Goal: Transaction & Acquisition: Purchase product/service

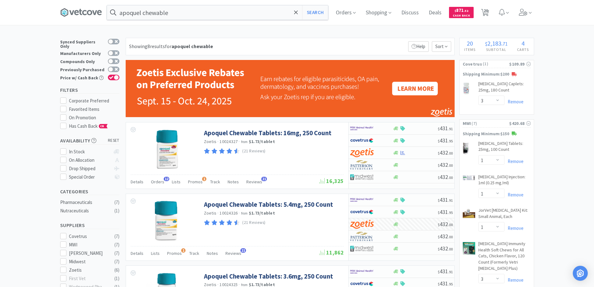
select select "3"
select select "1"
select select "3"
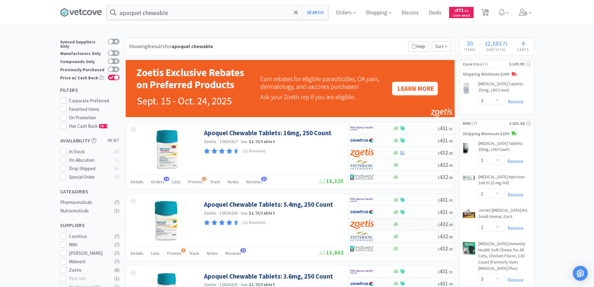
select select "2"
select select "1"
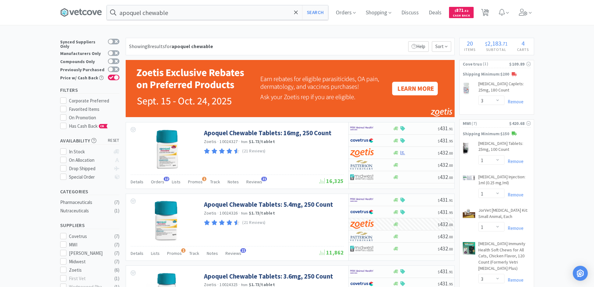
select select "1"
select select "2"
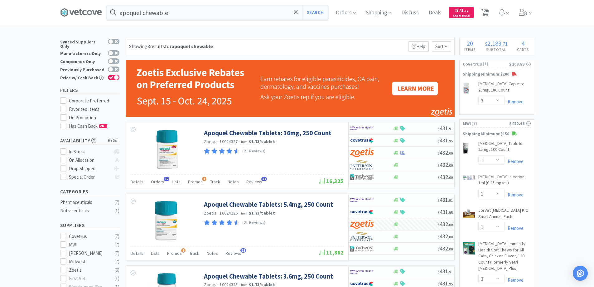
select select "4"
select select "8"
select select "1"
select select "2"
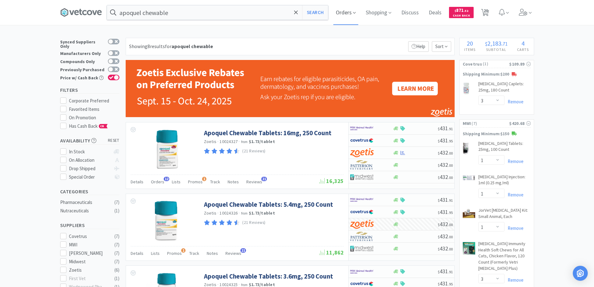
click at [349, 12] on span "Orders" at bounding box center [345, 12] width 25 height 25
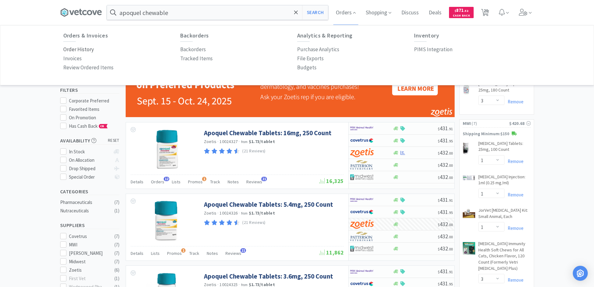
click at [90, 50] on p "Order History" at bounding box center [78, 49] width 31 height 8
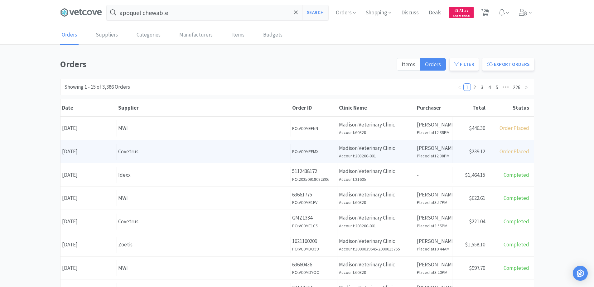
click at [144, 154] on div "Covetrus" at bounding box center [203, 151] width 171 height 8
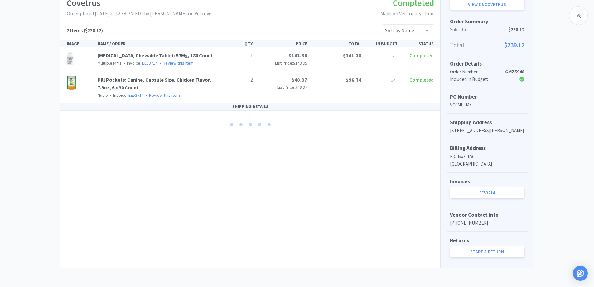
scroll to position [118, 0]
click at [477, 191] on link "EE53714" at bounding box center [487, 192] width 75 height 11
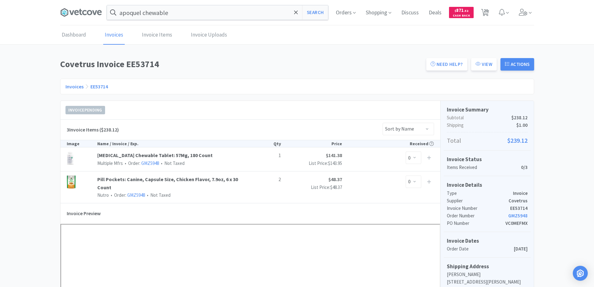
click at [72, 87] on link "Invoices" at bounding box center [75, 86] width 18 height 6
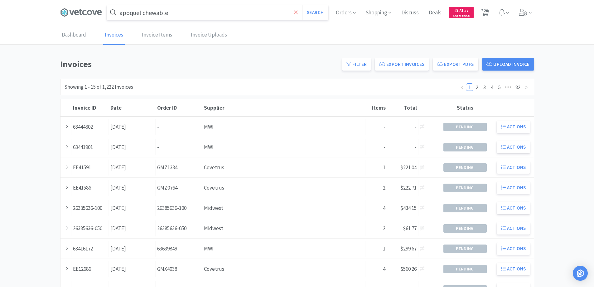
click at [295, 11] on icon at bounding box center [296, 12] width 4 height 6
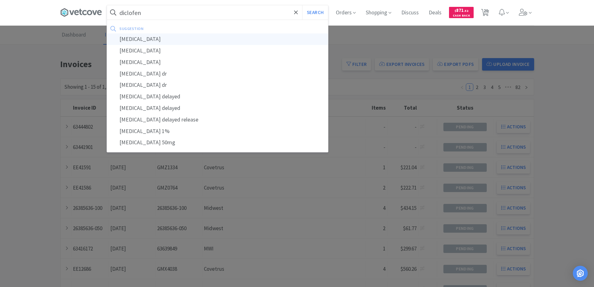
click at [132, 39] on div "[MEDICAL_DATA]" at bounding box center [217, 39] width 221 height 12
type input "[MEDICAL_DATA]"
select select "3"
select select "1"
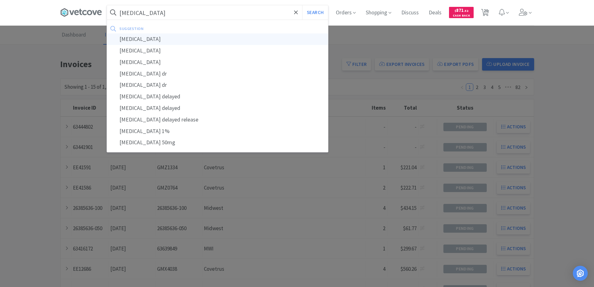
select select "1"
select select "3"
select select "2"
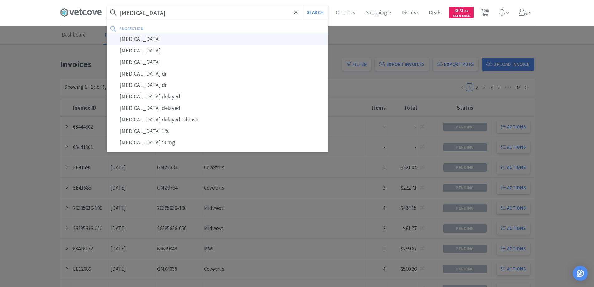
select select "1"
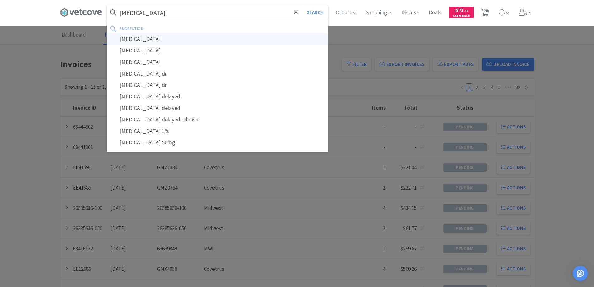
select select "1"
select select "2"
select select "4"
select select "8"
select select "1"
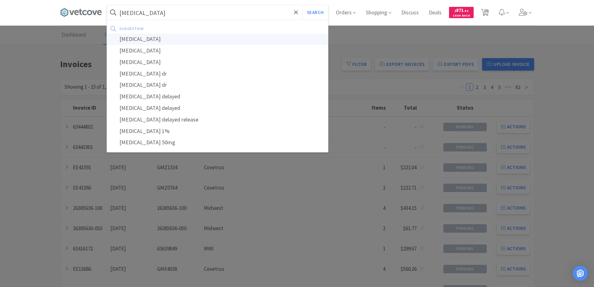
select select "1"
select select "2"
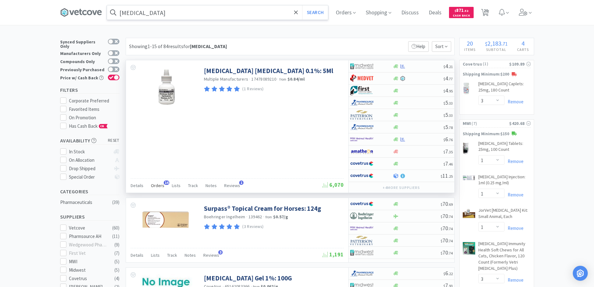
click at [167, 182] on span "14" at bounding box center [167, 182] width 6 height 4
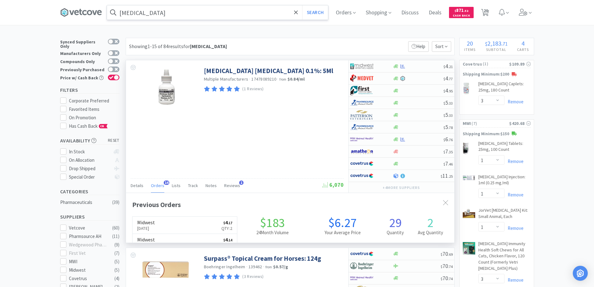
scroll to position [167, 328]
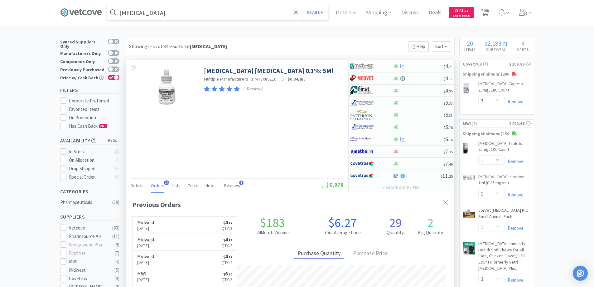
click at [167, 182] on span "14" at bounding box center [167, 182] width 6 height 4
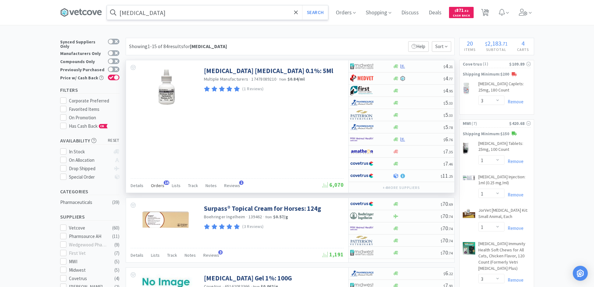
click at [164, 182] on span "14" at bounding box center [167, 182] width 6 height 4
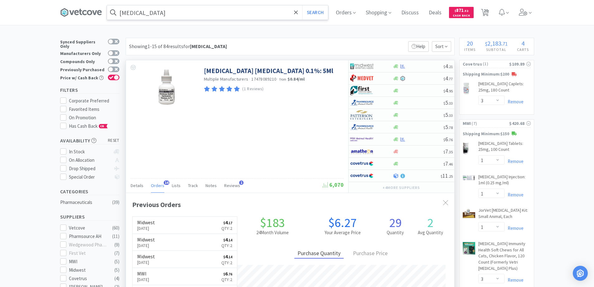
click at [164, 182] on span "14" at bounding box center [167, 182] width 6 height 4
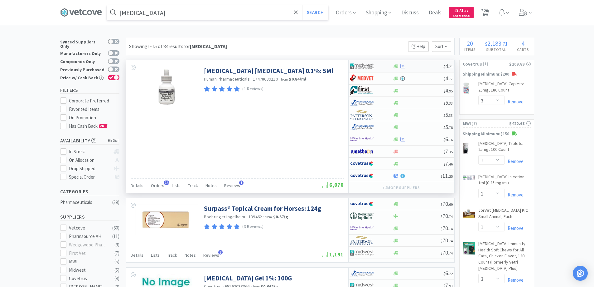
click at [384, 66] on div at bounding box center [367, 66] width 34 height 11
select select "1"
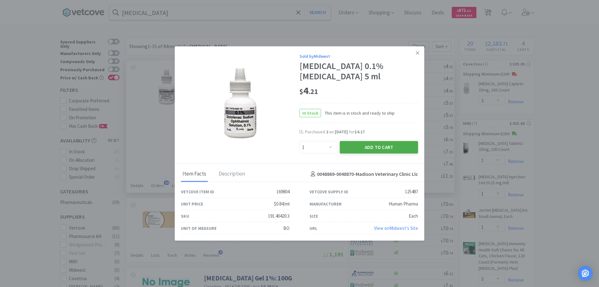
click at [376, 147] on button "Add to Cart" at bounding box center [379, 147] width 78 height 12
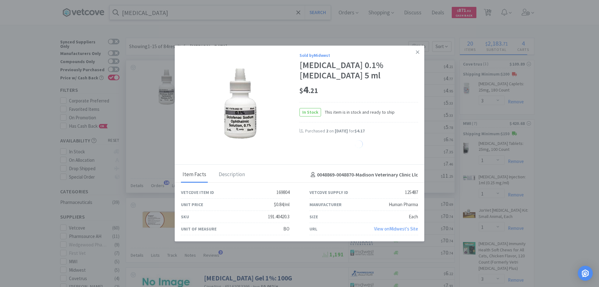
select select "1"
select select "2"
select select "4"
select select "8"
select select "1"
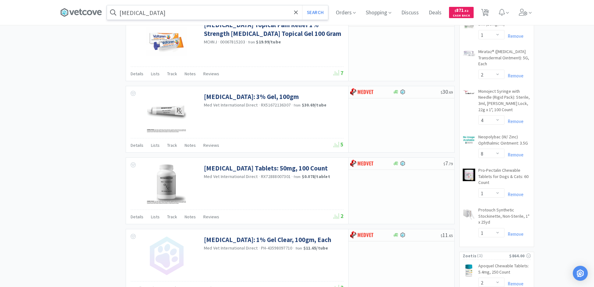
scroll to position [655, 0]
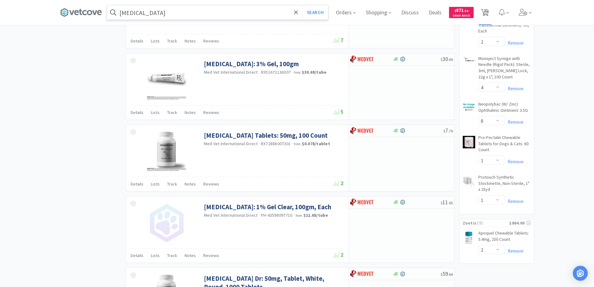
click at [488, 10] on span "21" at bounding box center [486, 10] width 4 height 25
select select "2"
select select "3"
select select "1"
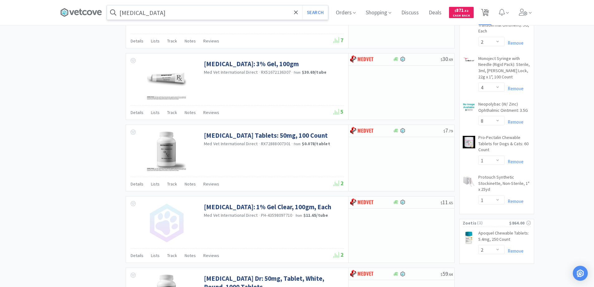
select select "1"
select select "3"
select select "2"
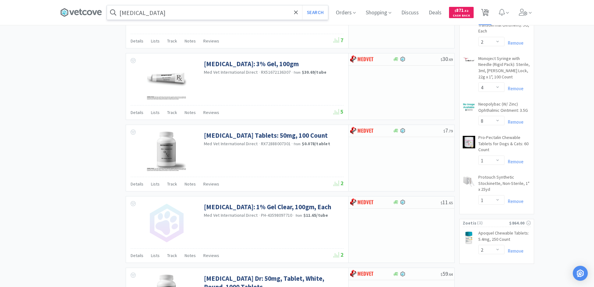
select select "1"
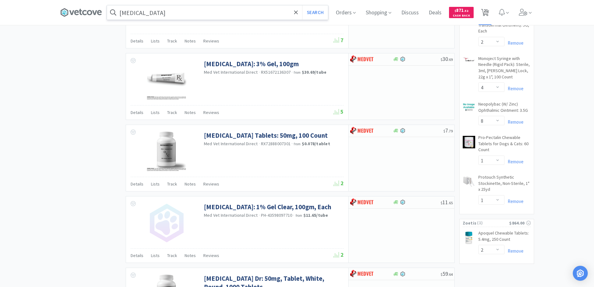
select select "1"
select select "2"
select select "4"
select select "8"
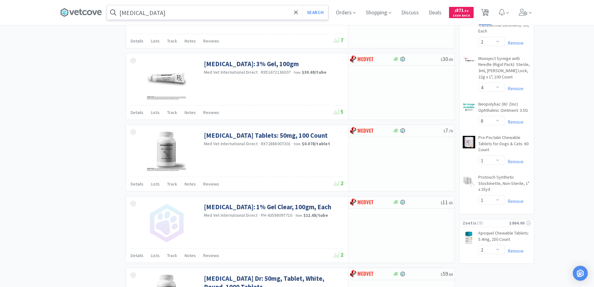
select select "1"
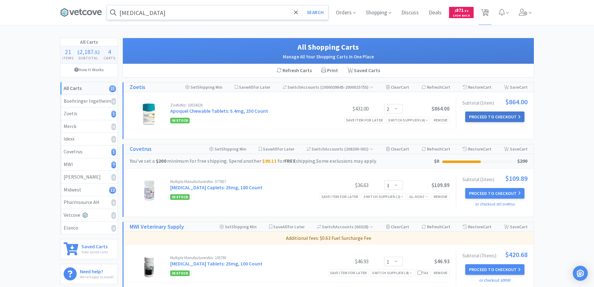
click at [482, 115] on button "Proceed to Checkout" at bounding box center [494, 116] width 59 height 11
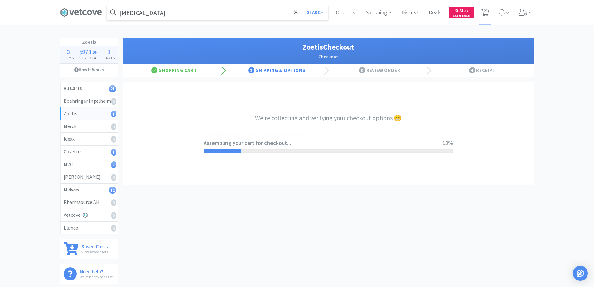
select select "invoice"
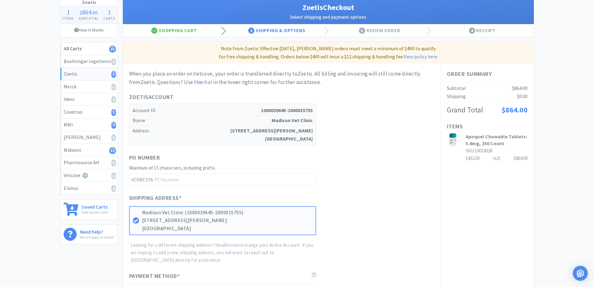
scroll to position [125, 0]
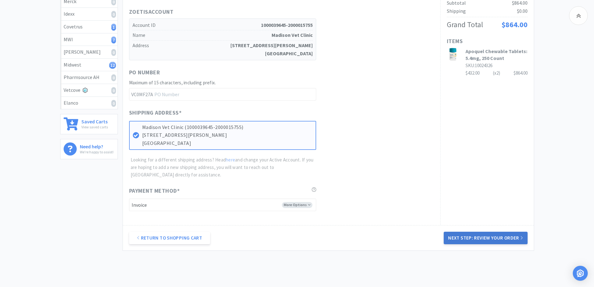
click at [477, 236] on button "Next Step: Review Your Order" at bounding box center [486, 237] width 84 height 12
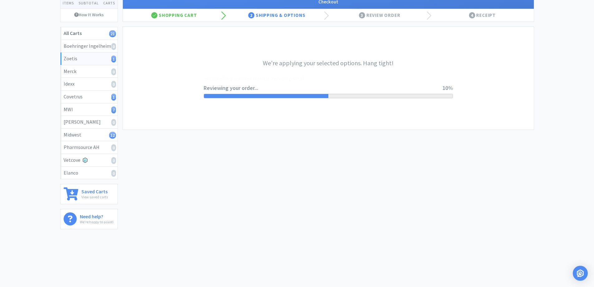
scroll to position [0, 0]
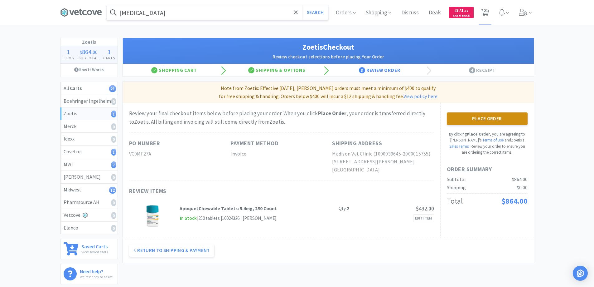
click at [469, 119] on button "Place Order" at bounding box center [487, 118] width 81 height 12
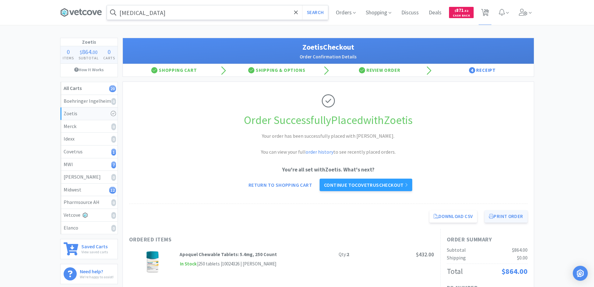
click at [496, 214] on button "Print Order" at bounding box center [506, 216] width 43 height 12
click at [484, 12] on span "20" at bounding box center [486, 10] width 4 height 25
select select "3"
select select "1"
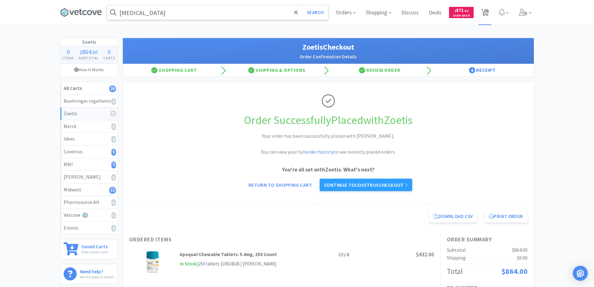
select select "1"
select select "3"
select select "2"
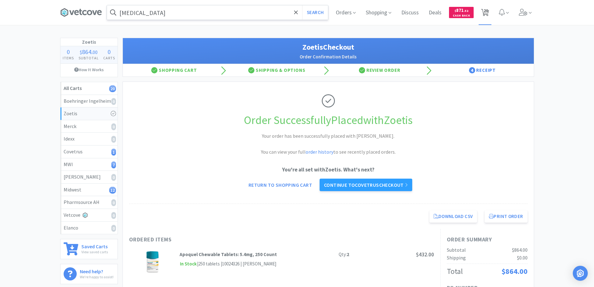
select select "1"
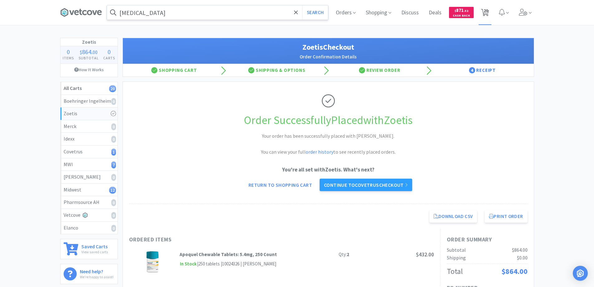
select select "1"
select select "2"
select select "4"
select select "8"
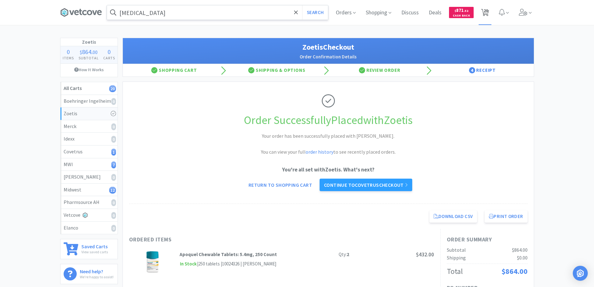
select select "1"
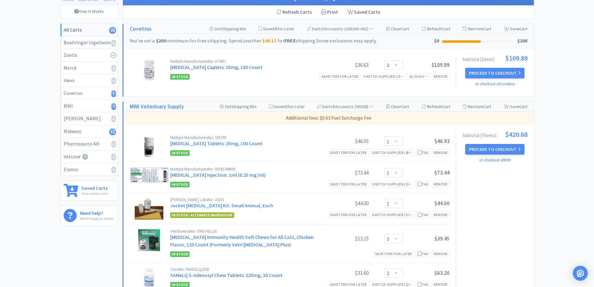
scroll to position [62, 0]
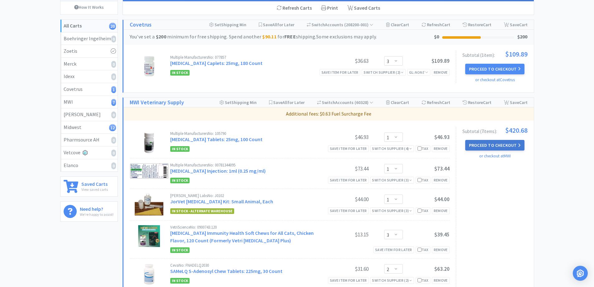
click at [476, 143] on button "Proceed to Checkout" at bounding box center [494, 145] width 59 height 11
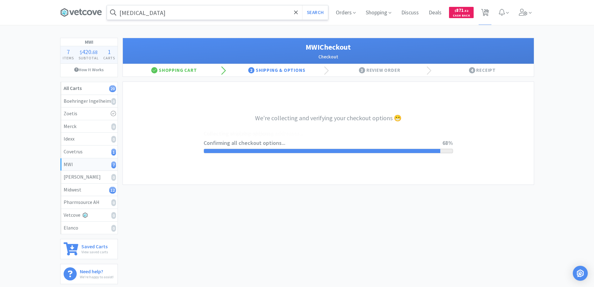
select select "STD_"
select select "RPS"
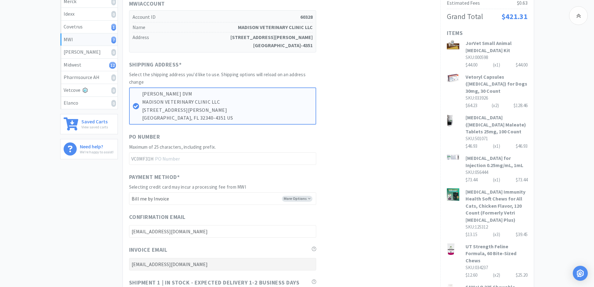
scroll to position [281, 0]
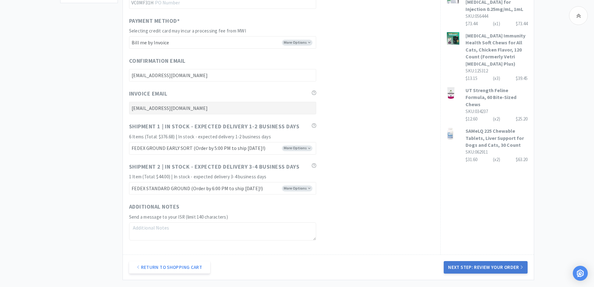
click at [460, 265] on button "Next Step: Review Your Order" at bounding box center [486, 267] width 84 height 12
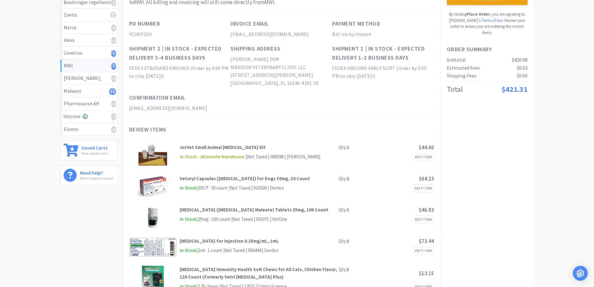
scroll to position [0, 0]
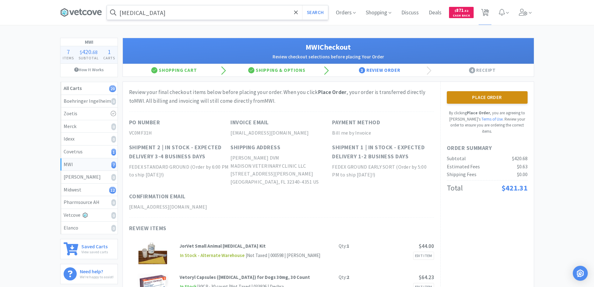
click at [474, 96] on button "Place Order" at bounding box center [487, 97] width 81 height 12
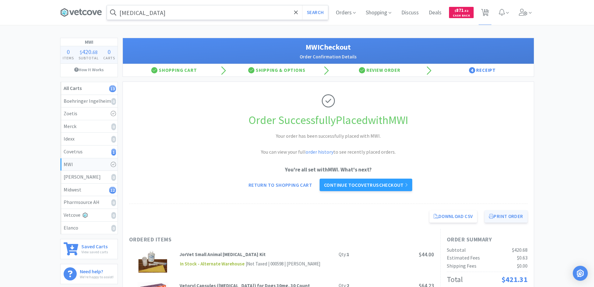
click at [504, 217] on button "Print Order" at bounding box center [506, 216] width 43 height 12
click at [485, 12] on span "13" at bounding box center [486, 10] width 4 height 25
select select "3"
select select "1"
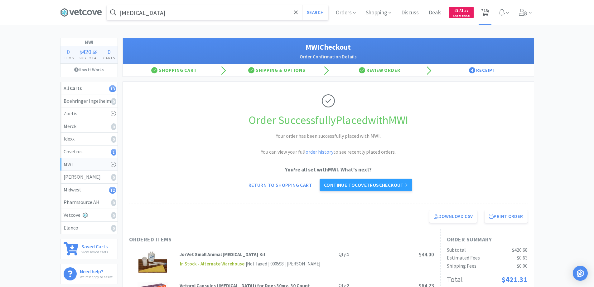
select select "1"
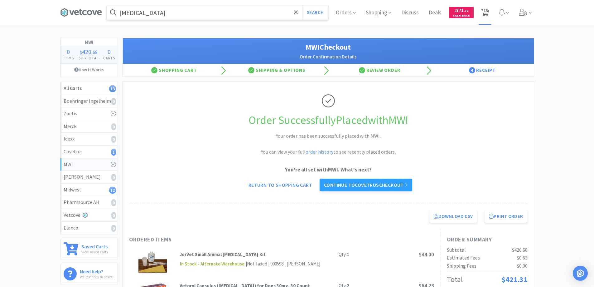
select select "2"
select select "4"
select select "8"
select select "1"
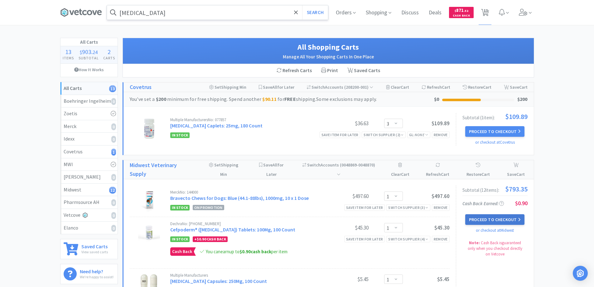
click at [489, 217] on button "Proceed to Checkout" at bounding box center [494, 219] width 59 height 11
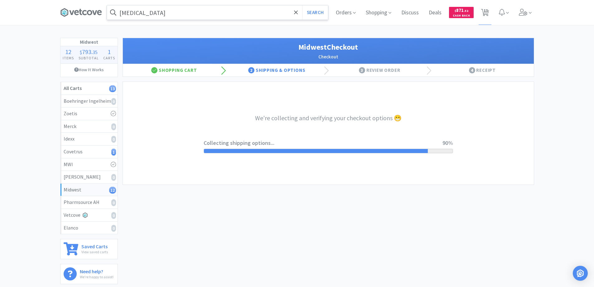
select select "3"
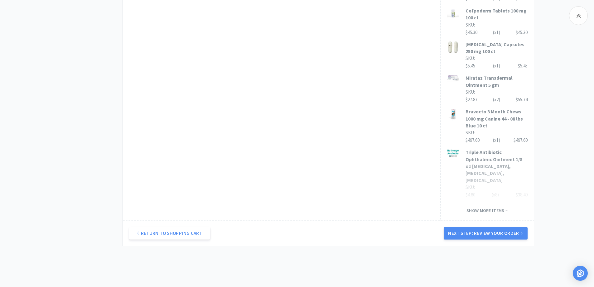
scroll to position [468, 0]
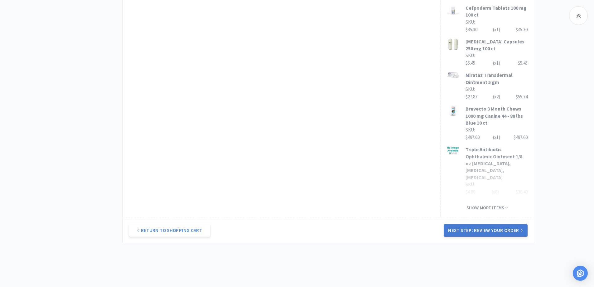
click at [467, 224] on button "Next Step: Review Your Order" at bounding box center [486, 230] width 84 height 12
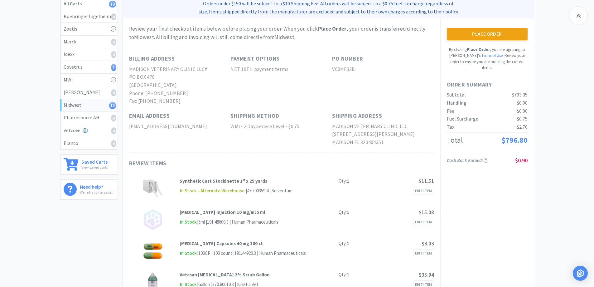
scroll to position [68, 0]
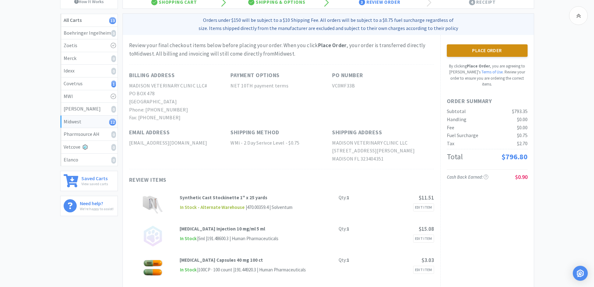
click at [480, 49] on button "Place Order" at bounding box center [487, 50] width 81 height 12
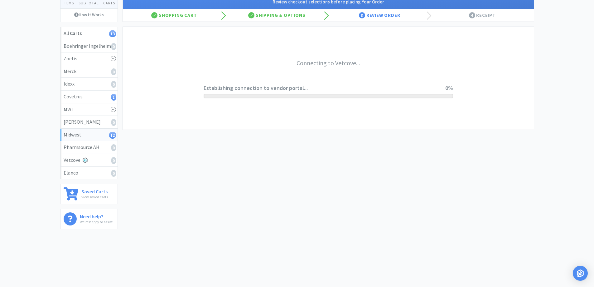
scroll to position [55, 0]
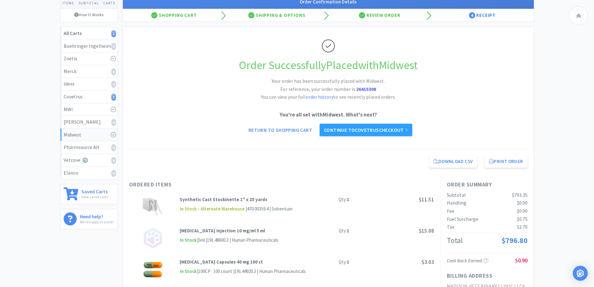
scroll to position [68, 0]
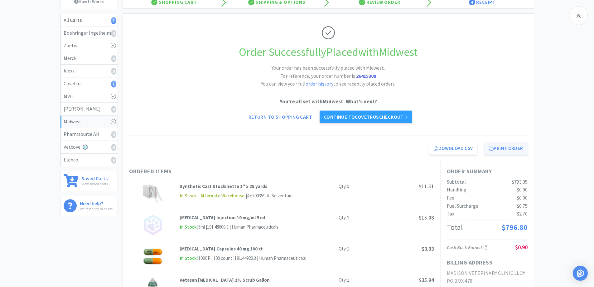
click at [503, 148] on button "Print Order" at bounding box center [506, 148] width 43 height 12
click at [501, 147] on button "Print Order" at bounding box center [506, 148] width 43 height 12
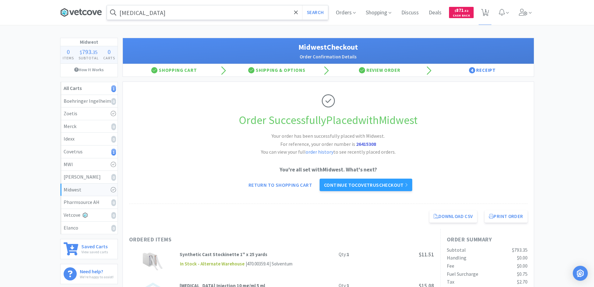
click at [83, 12] on icon at bounding box center [84, 12] width 4 height 5
